Goal: Task Accomplishment & Management: Manage account settings

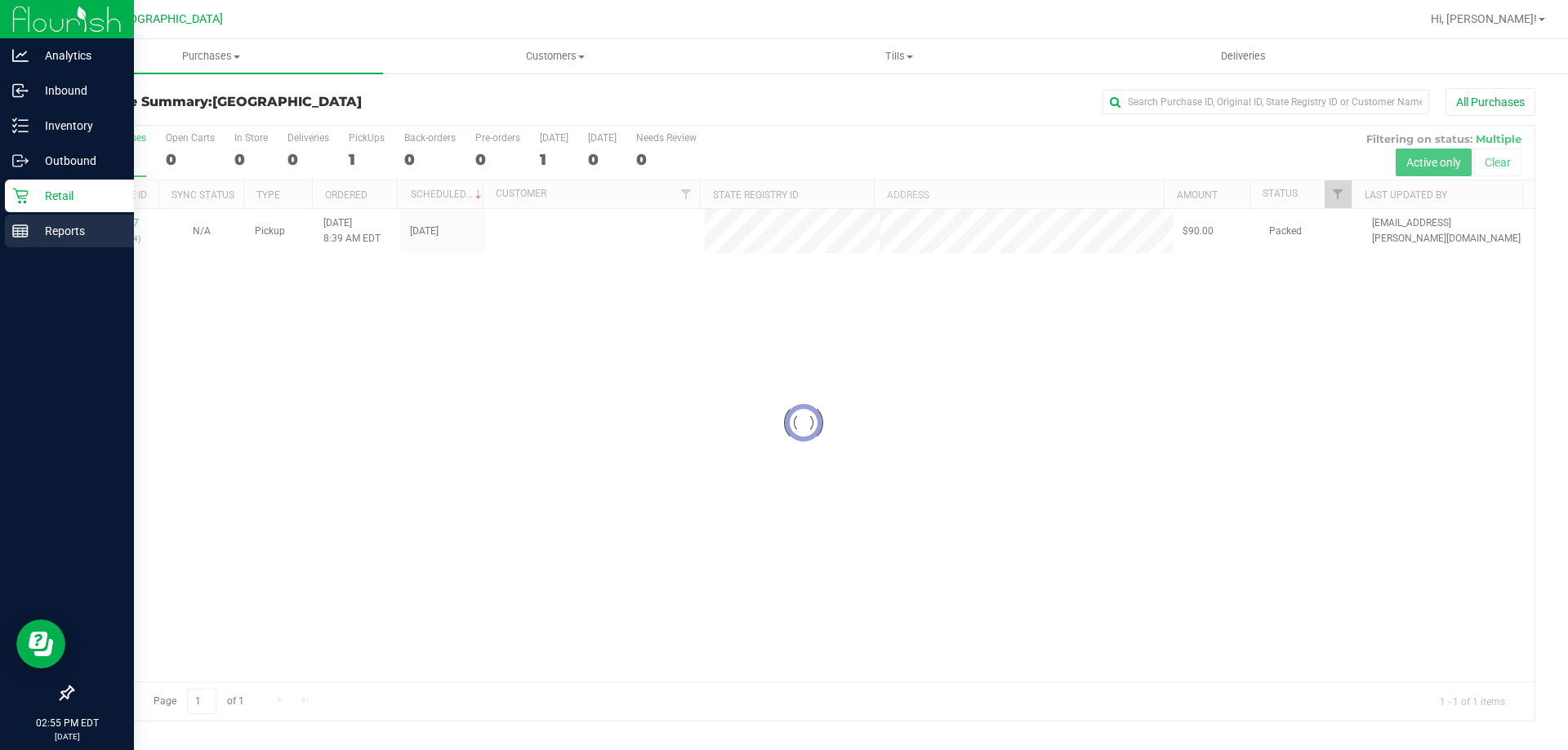
click at [54, 239] on div "Reports" at bounding box center [69, 231] width 129 height 33
click at [30, 223] on p "Reports" at bounding box center [77, 230] width 98 height 19
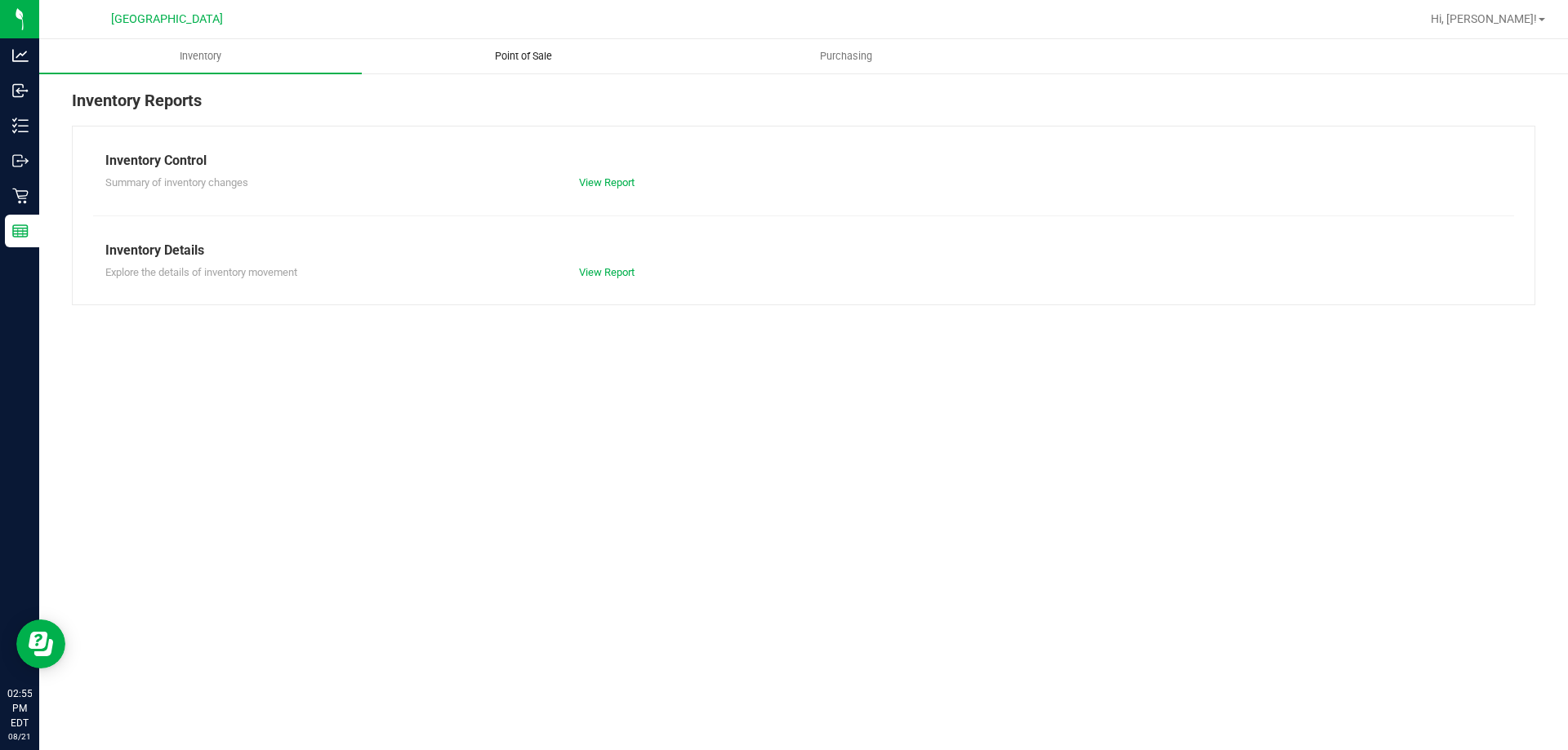
click at [521, 57] on span "Point of Sale" at bounding box center [523, 57] width 102 height 15
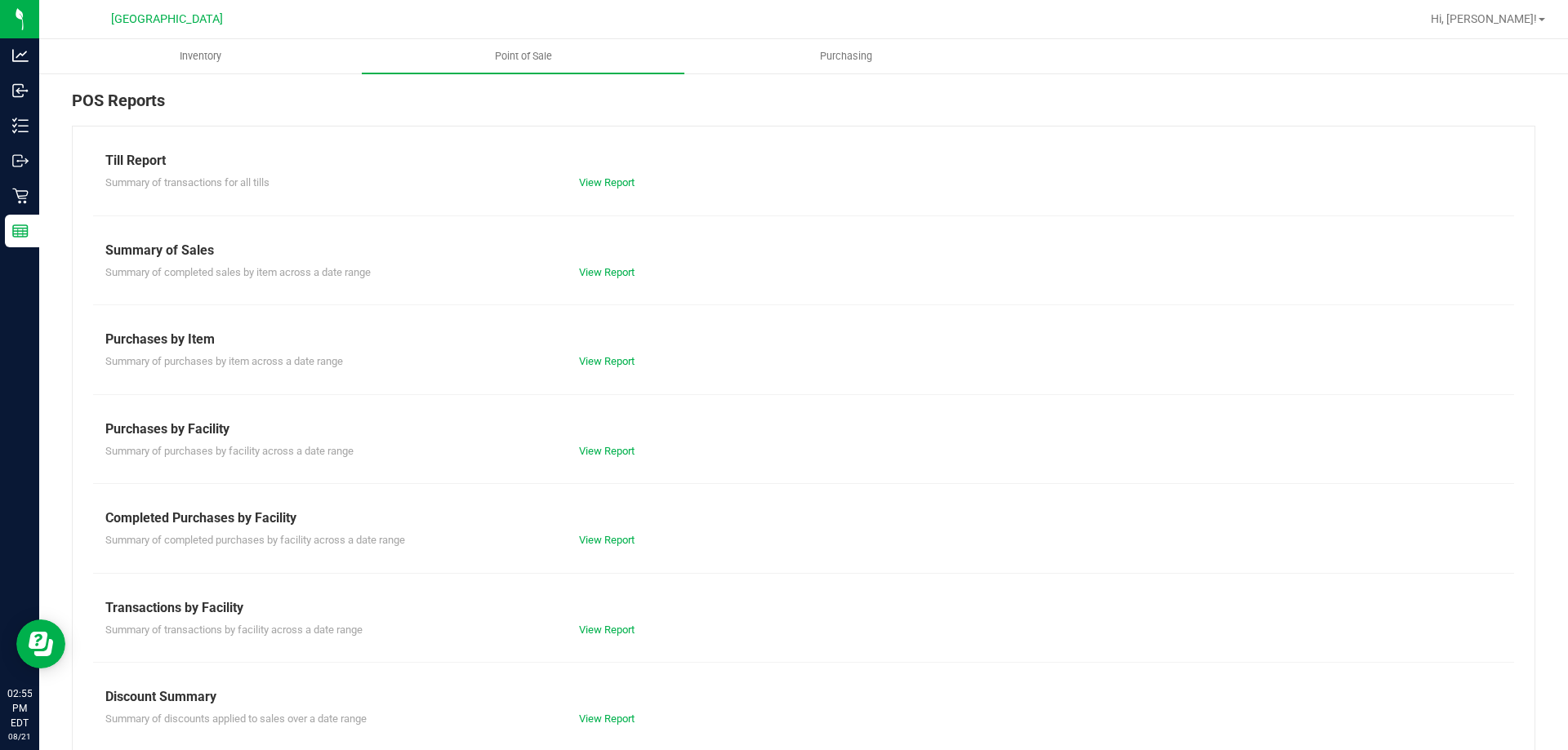
click at [612, 550] on div "Till Report Summary of transactions for all tills View Report Summary of Sales …" at bounding box center [804, 483] width 1464 height 716
click at [613, 539] on link "View Report" at bounding box center [607, 540] width 56 height 12
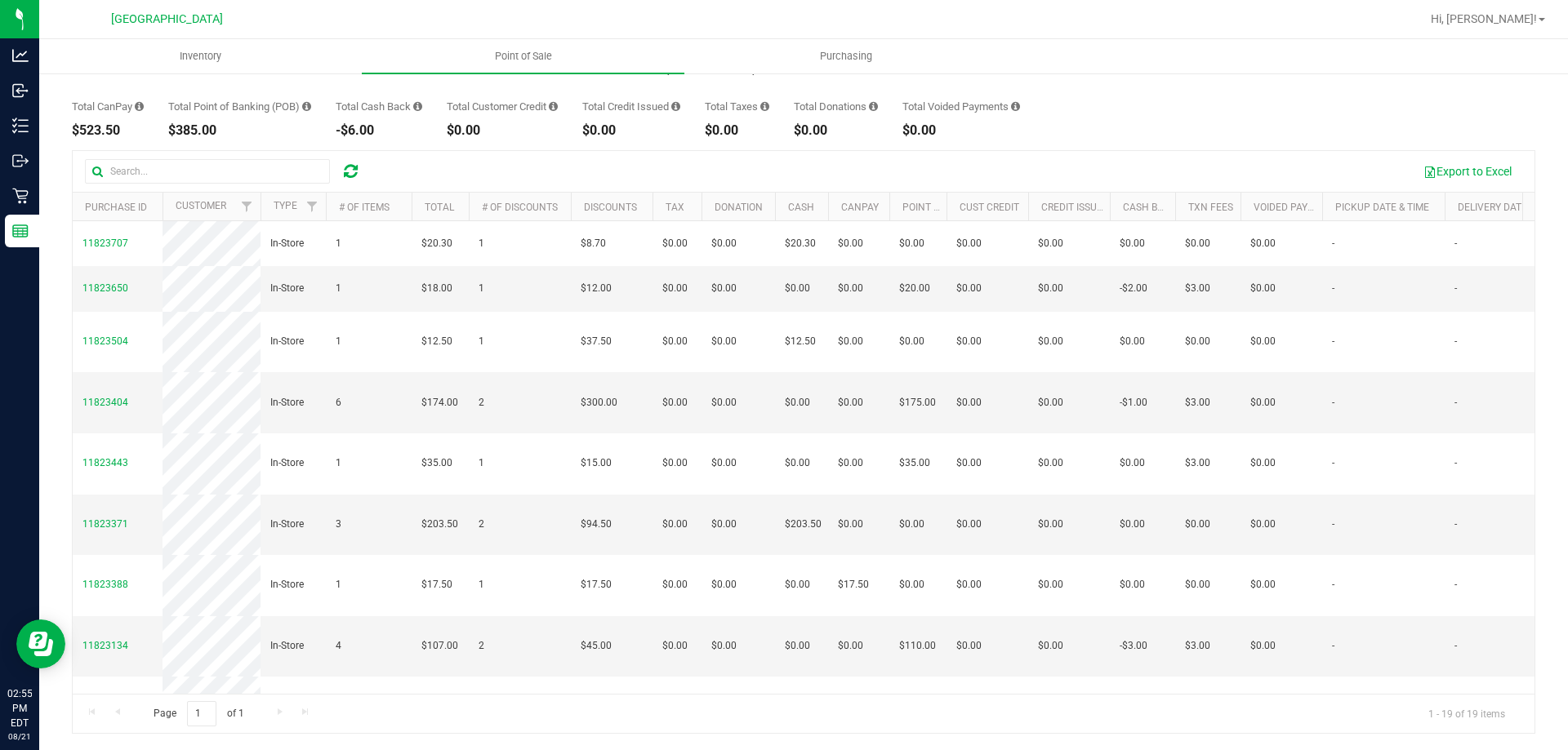
drag, startPoint x: 1202, startPoint y: 445, endPoint x: 53, endPoint y: 234, distance: 1168.2
click at [53, 234] on div "Back Completed Purchases by Facility Report [DATE] [DATE] - [DATE] [DATE] [DATE…" at bounding box center [803, 350] width 1529 height 801
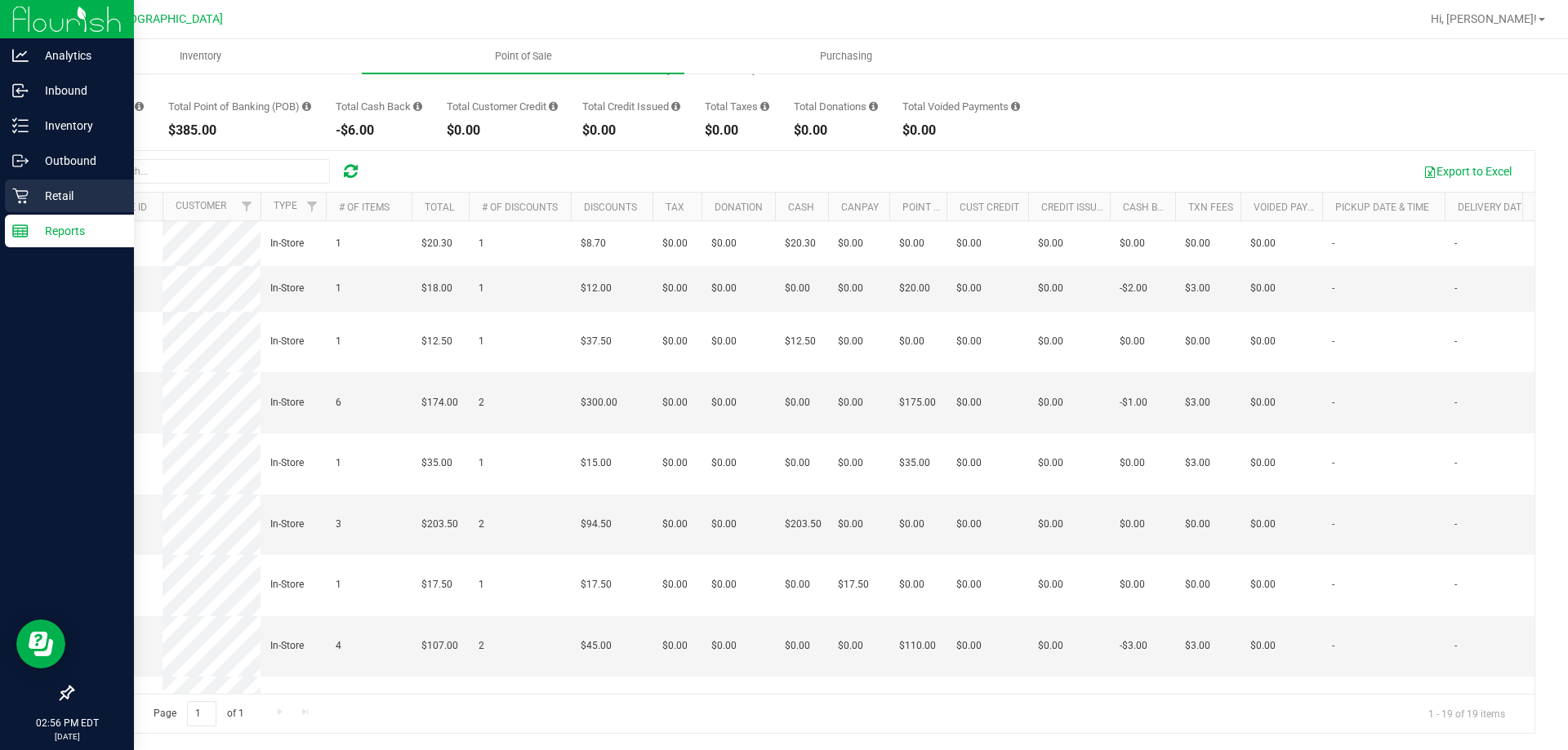
click at [48, 208] on div "Retail" at bounding box center [69, 196] width 129 height 33
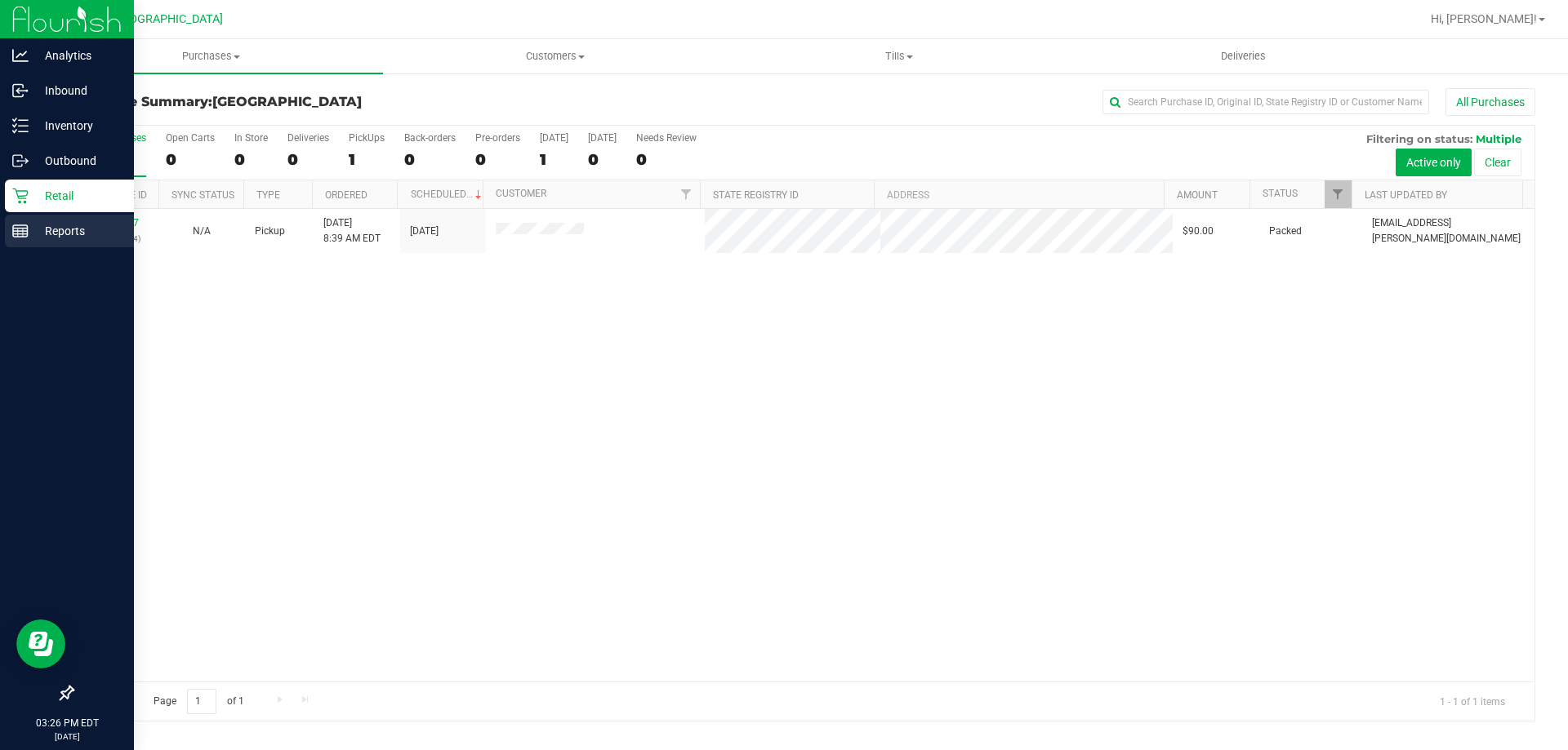
click at [11, 217] on div "Reports" at bounding box center [69, 231] width 129 height 33
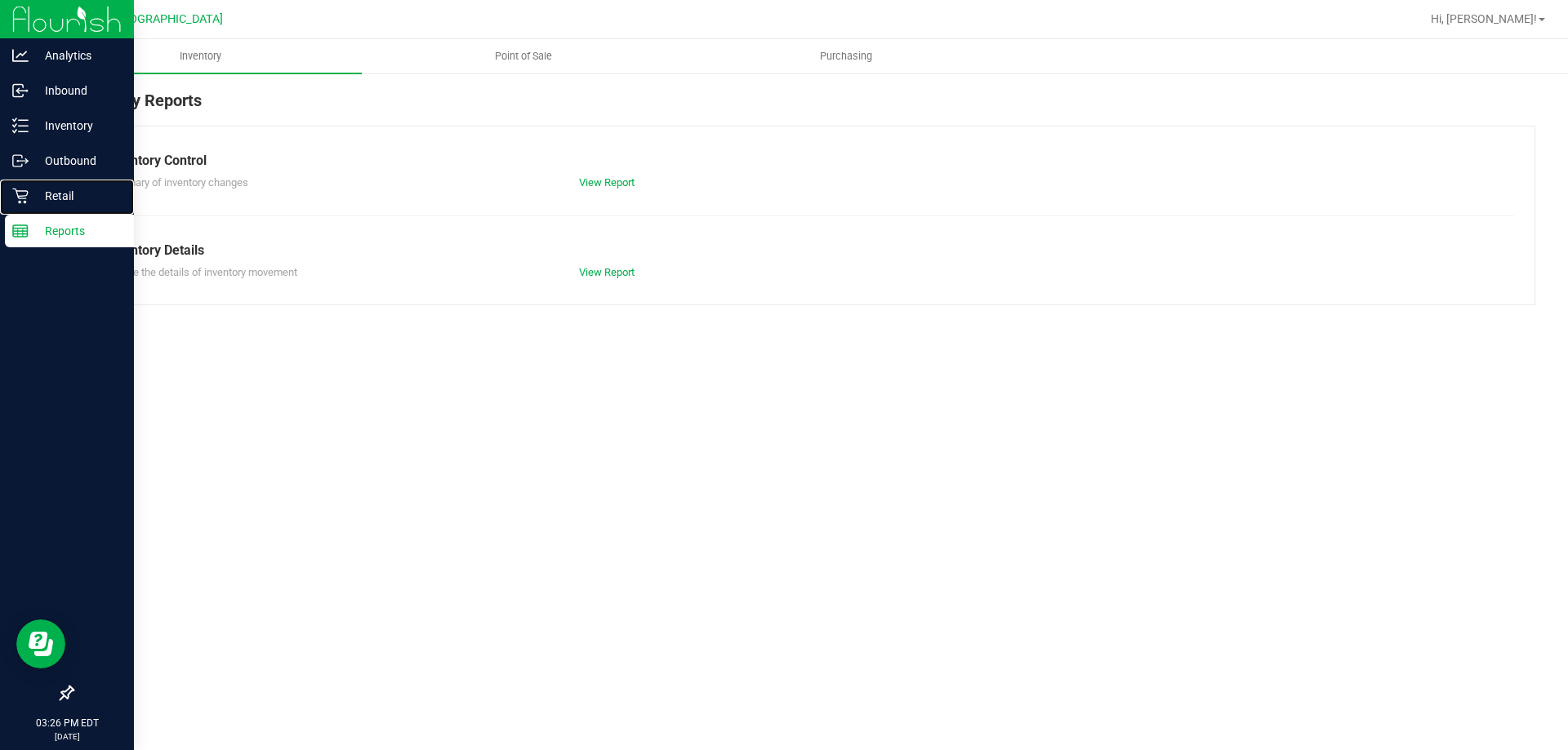
click at [60, 198] on p "Retail" at bounding box center [77, 196] width 98 height 19
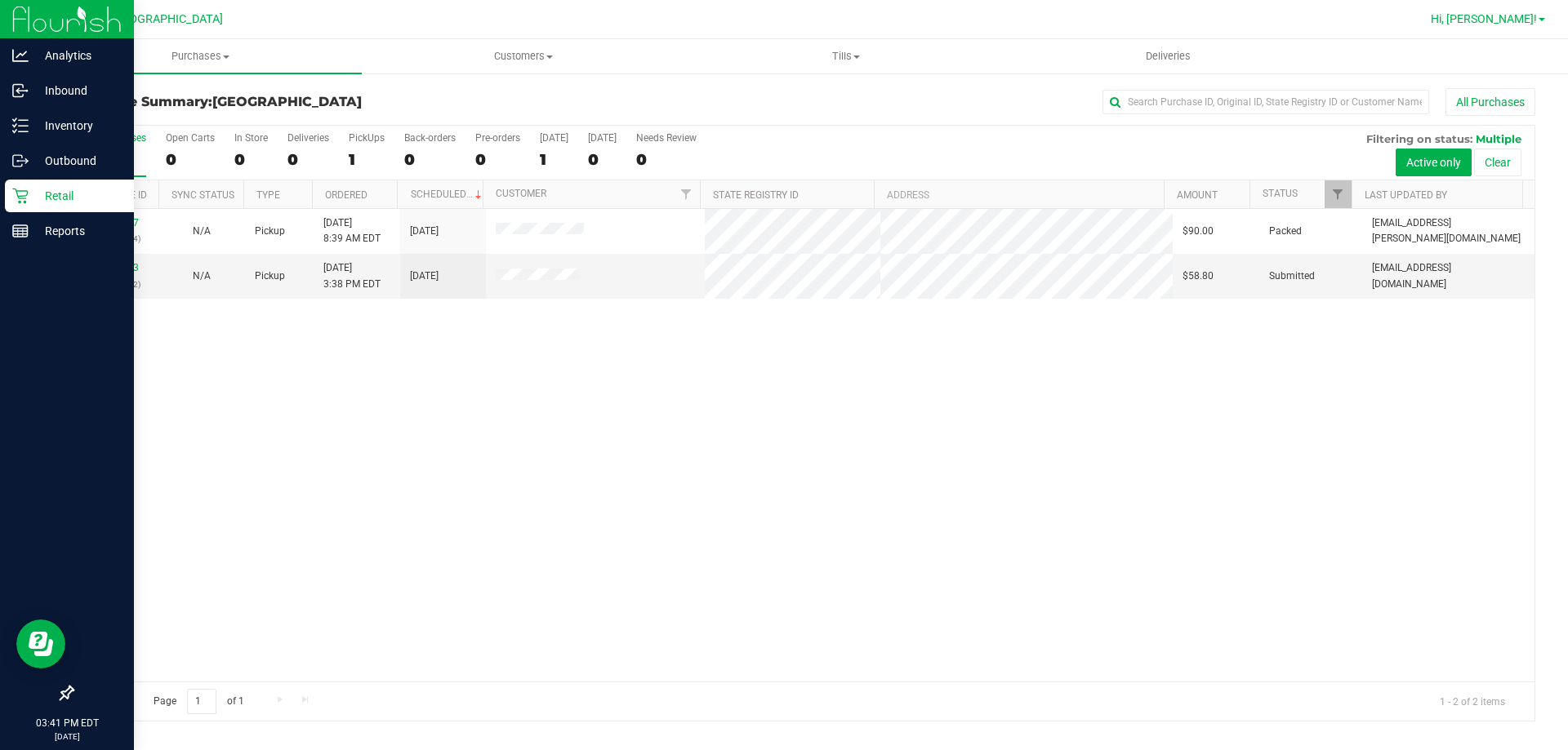
click at [1540, 21] on span at bounding box center [1541, 20] width 6 height 4
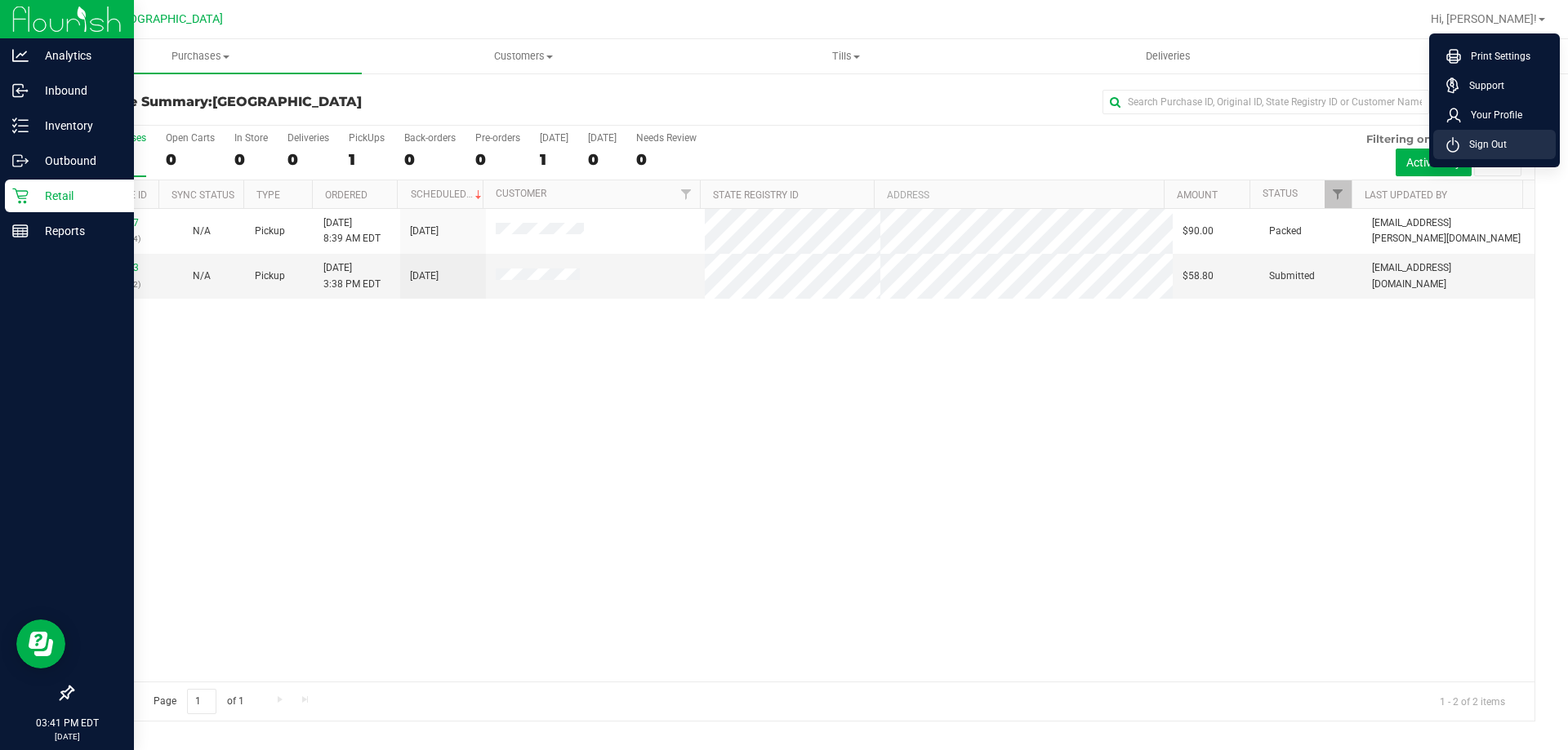
click at [1468, 148] on span "Sign Out" at bounding box center [1483, 145] width 48 height 16
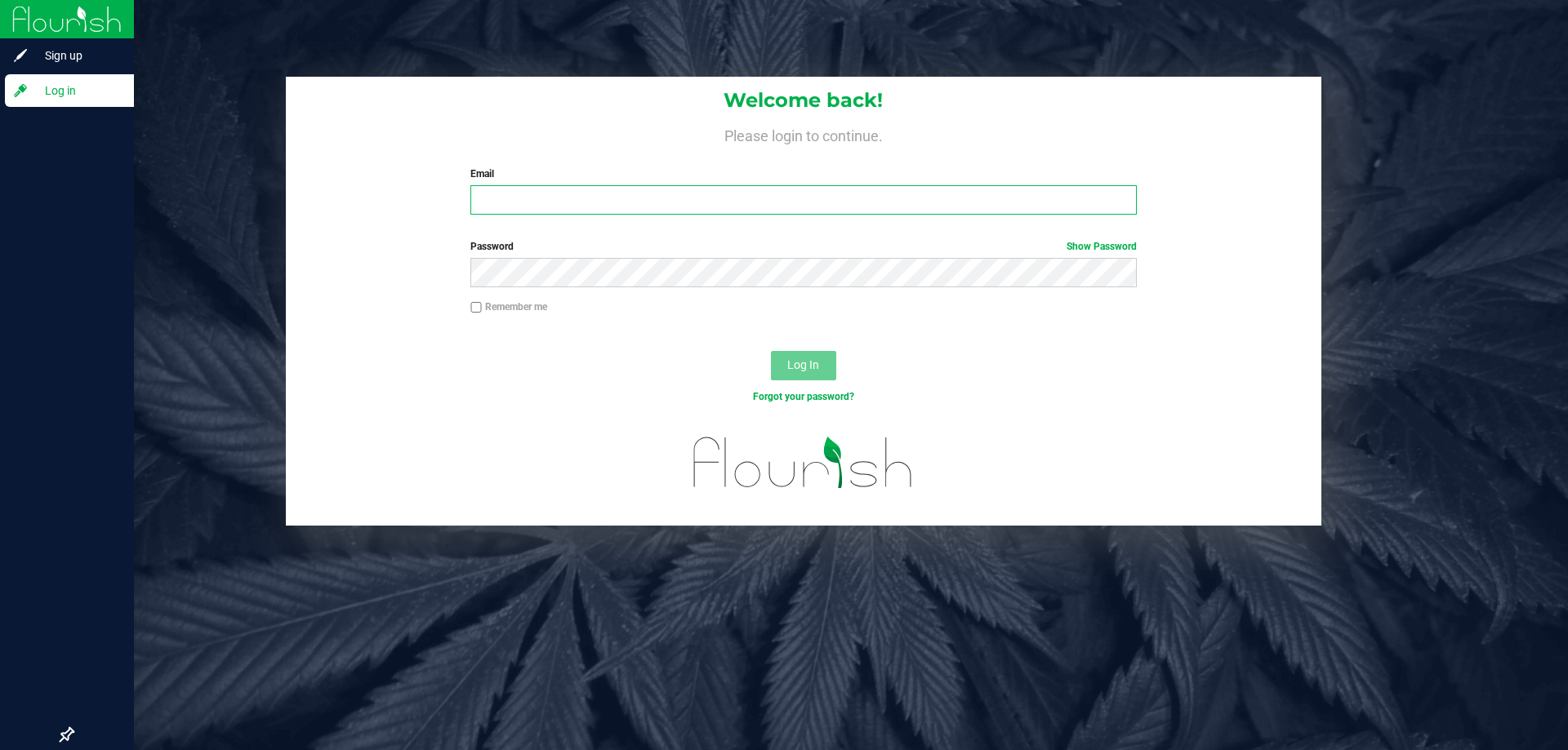
click at [1032, 196] on input "Email" at bounding box center [802, 200] width 665 height 29
click at [771, 351] on button "Log In" at bounding box center [803, 366] width 65 height 29
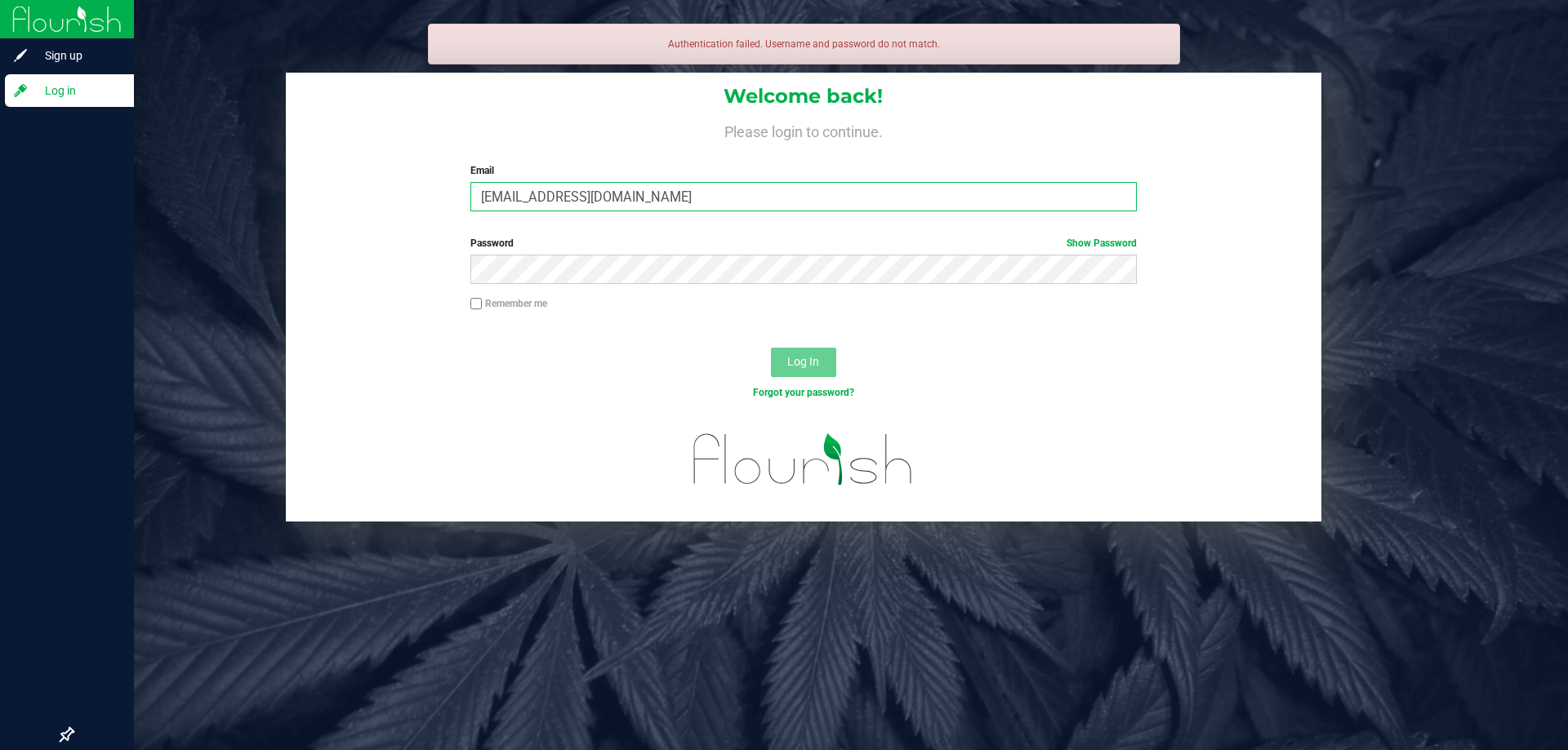
click at [866, 196] on input "[EMAIL_ADDRESS][DOMAIN_NAME]" at bounding box center [802, 197] width 665 height 29
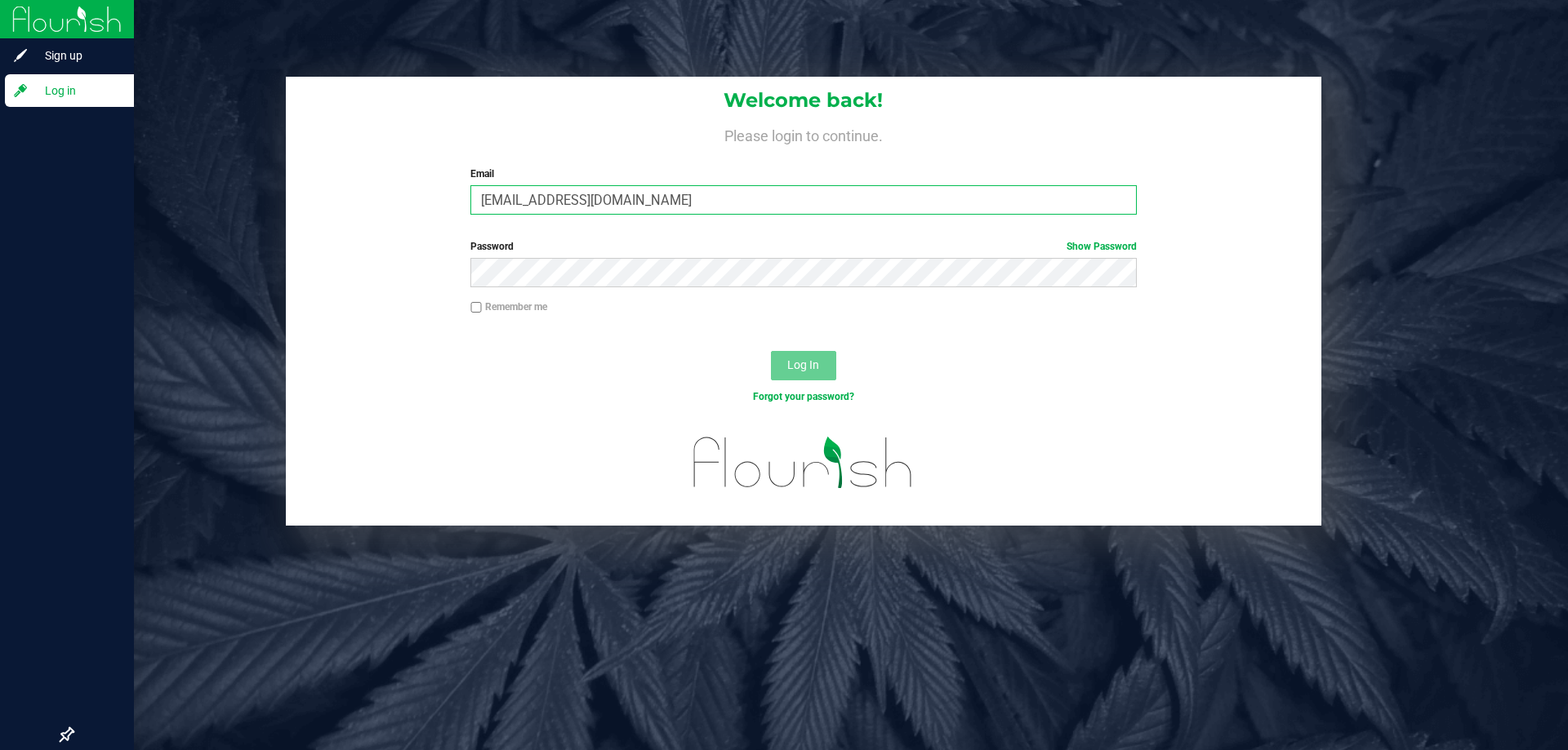
type input "[EMAIL_ADDRESS][DOMAIN_NAME]"
click at [771, 351] on button "Log In" at bounding box center [803, 366] width 65 height 29
